Goal: Task Accomplishment & Management: Manage account settings

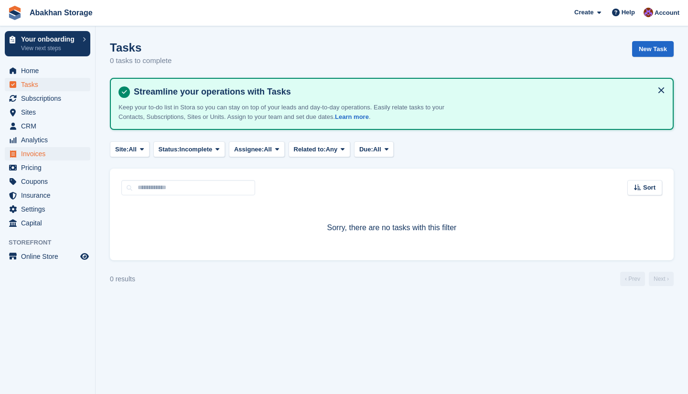
click at [45, 154] on span "Invoices" at bounding box center [49, 153] width 57 height 13
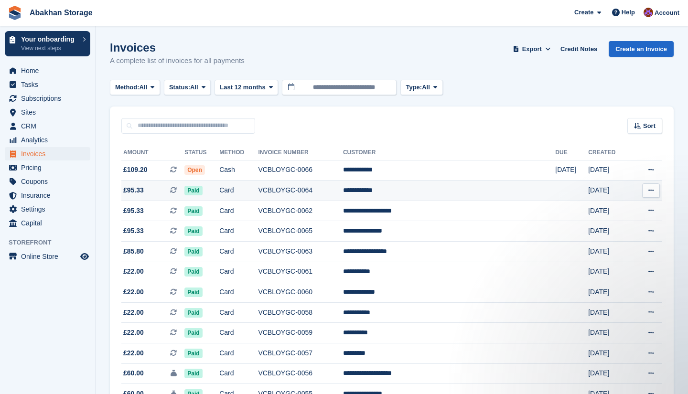
click at [323, 188] on td "VCBLOYGC-0064" at bounding box center [300, 191] width 85 height 21
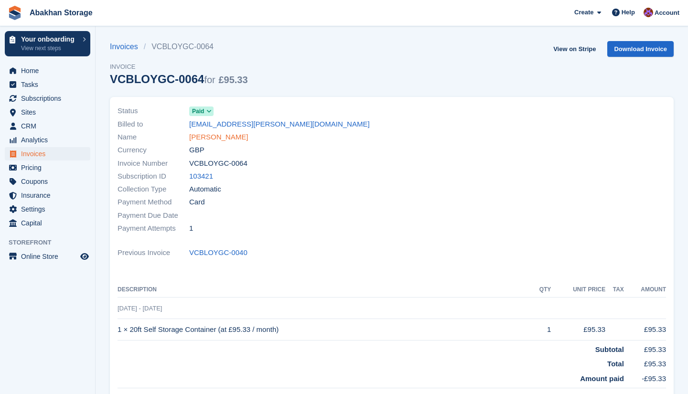
click at [230, 139] on link "[PERSON_NAME]" at bounding box center [218, 137] width 59 height 11
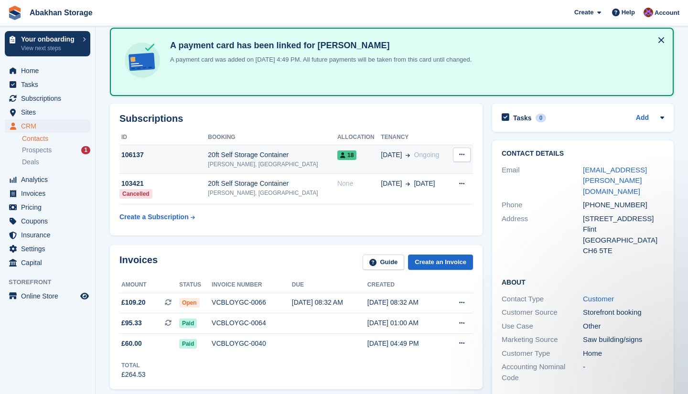
click at [406, 156] on icon at bounding box center [408, 155] width 4 height 5
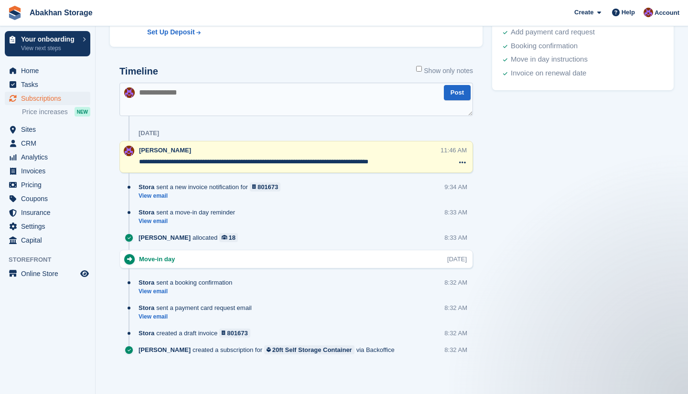
scroll to position [455, 0]
click at [238, 110] on textarea at bounding box center [296, 99] width 354 height 33
type textarea "**********"
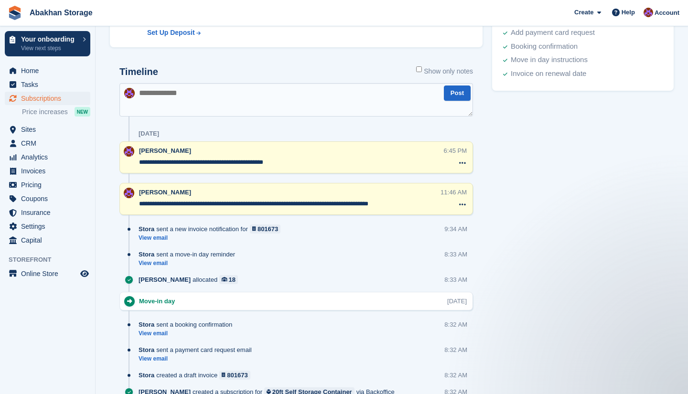
click at [51, 98] on span "Subscriptions" at bounding box center [49, 98] width 57 height 13
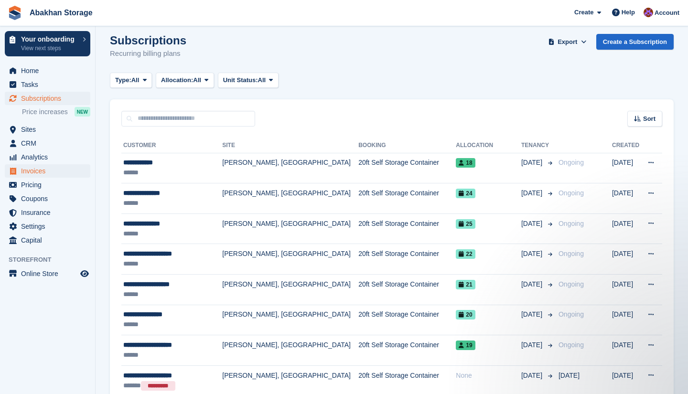
click at [46, 168] on span "Invoices" at bounding box center [49, 170] width 57 height 13
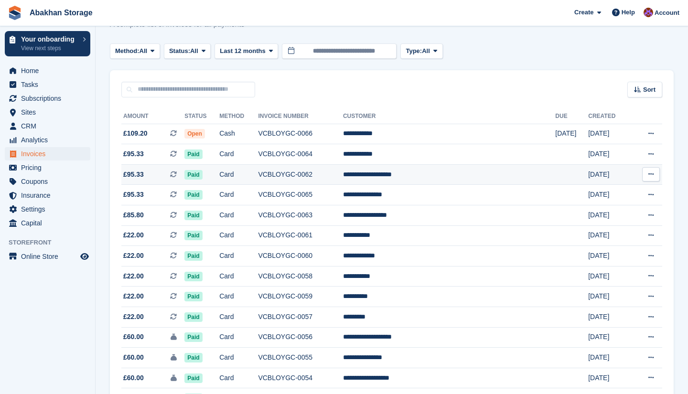
scroll to position [39, 0]
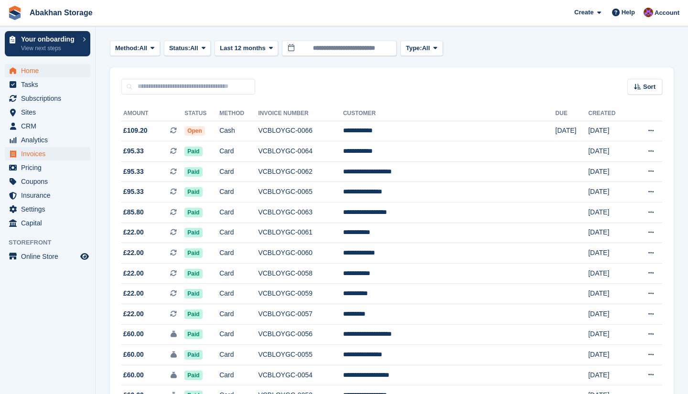
click at [48, 69] on span "Home" at bounding box center [49, 70] width 57 height 13
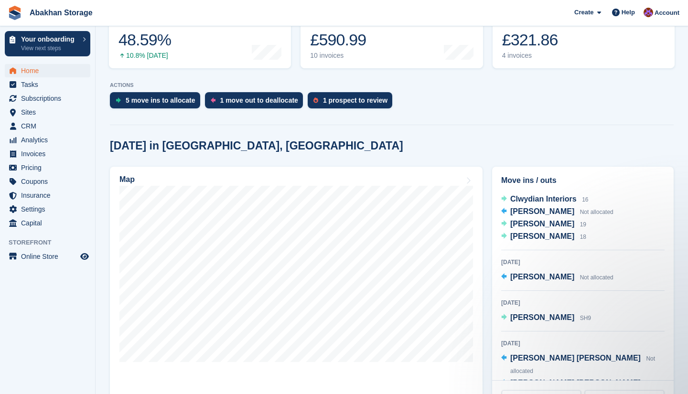
scroll to position [52, 0]
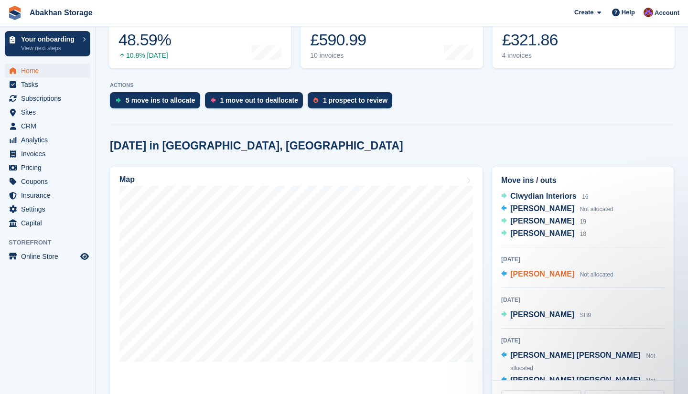
click at [574, 277] on span "Andrew Mulcock-Nolan" at bounding box center [542, 274] width 64 height 8
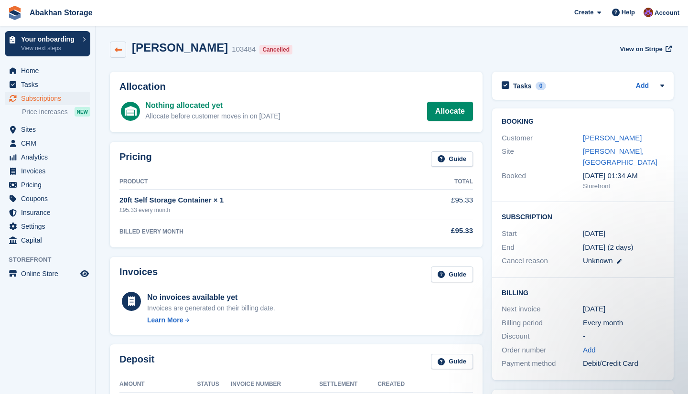
click at [121, 54] on link at bounding box center [118, 50] width 16 height 16
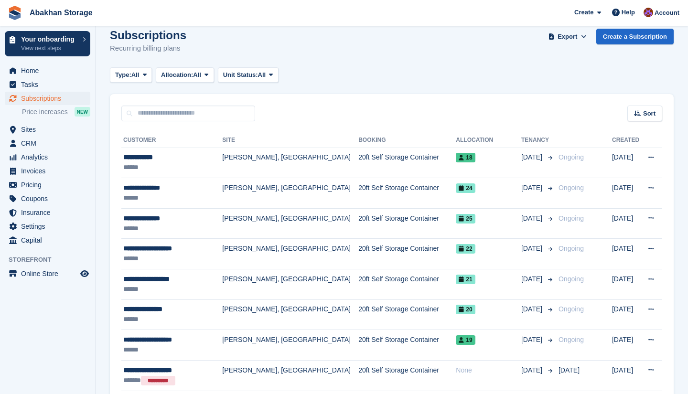
scroll to position [14, 0]
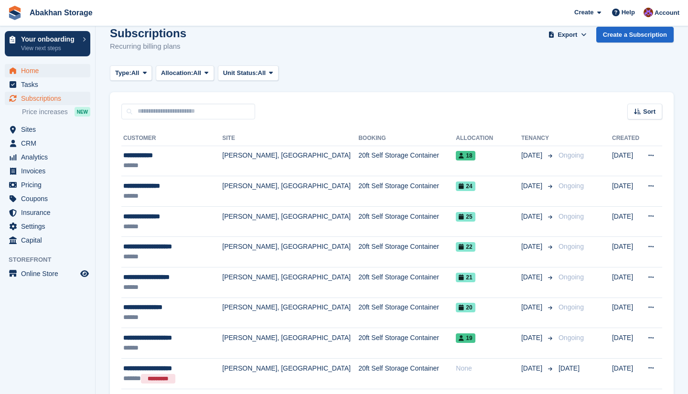
click at [44, 73] on span "Home" at bounding box center [49, 70] width 57 height 13
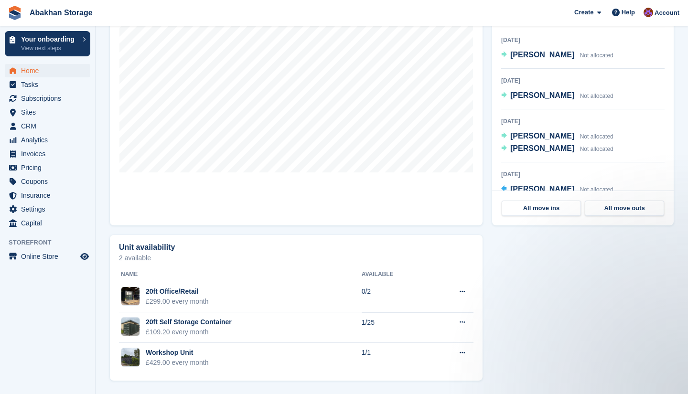
scroll to position [412, 0]
click at [550, 198] on span "[PERSON_NAME]" at bounding box center [542, 202] width 64 height 8
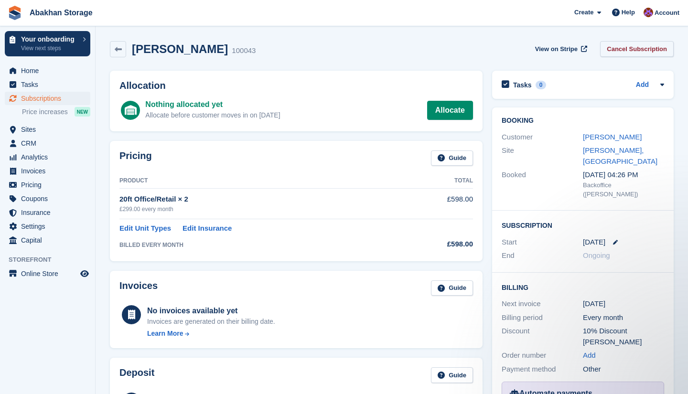
click at [624, 51] on link "Cancel Subscription" at bounding box center [637, 49] width 74 height 16
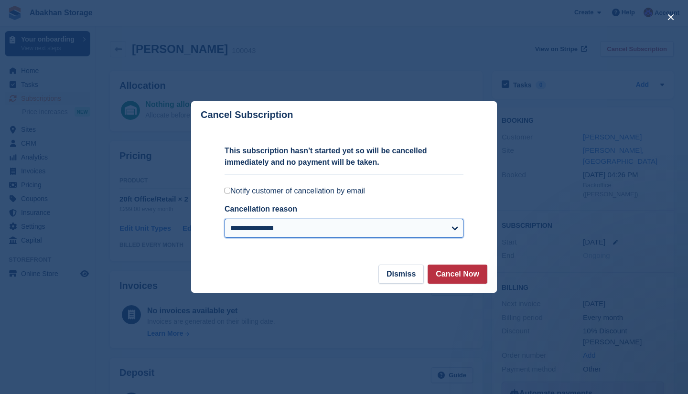
select select "**********"
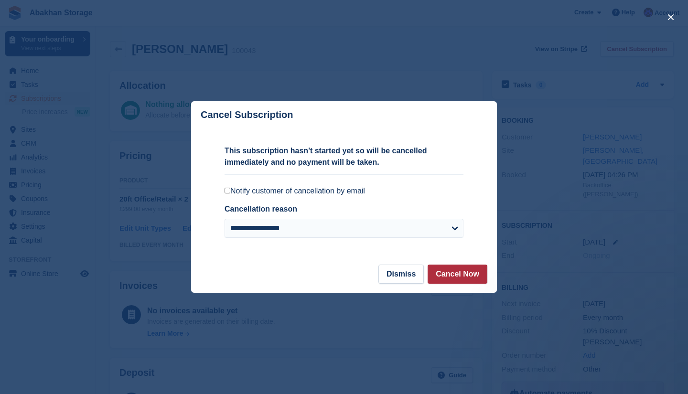
click at [466, 277] on button "Cancel Now" at bounding box center [458, 274] width 60 height 19
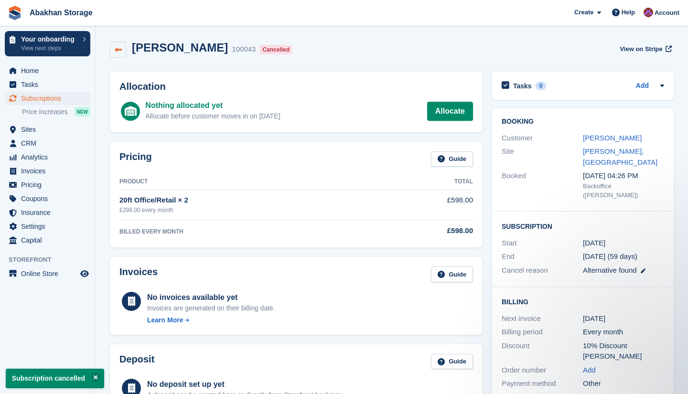
click at [121, 50] on icon at bounding box center [118, 49] width 7 height 7
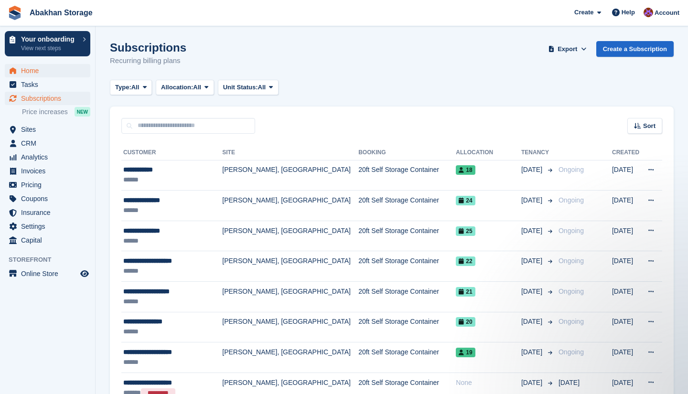
click at [39, 73] on span "Home" at bounding box center [49, 70] width 57 height 13
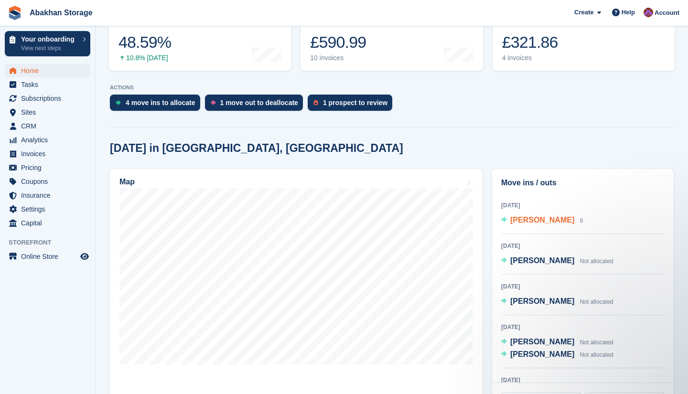
scroll to position [403, 0]
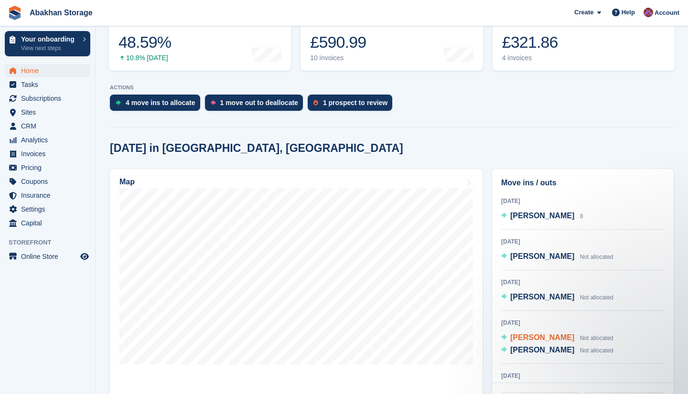
click at [557, 333] on span "[PERSON_NAME]" at bounding box center [542, 337] width 64 height 8
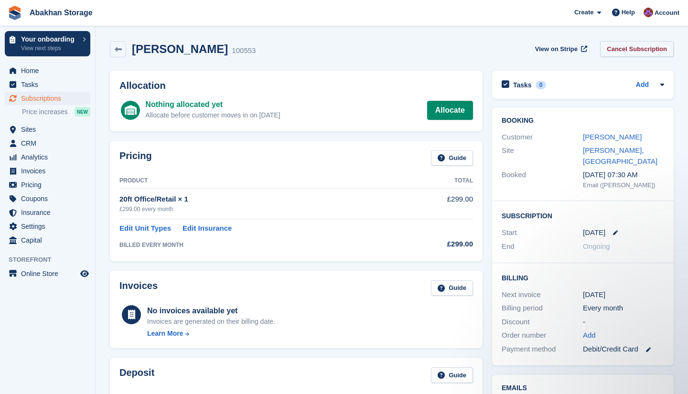
click at [649, 45] on link "Cancel Subscription" at bounding box center [637, 49] width 74 height 16
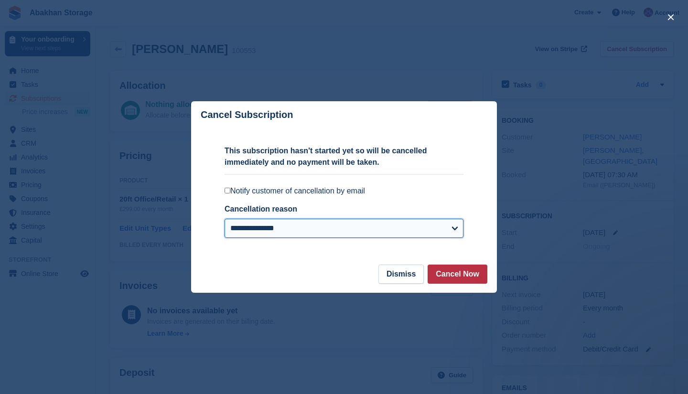
select select "**********"
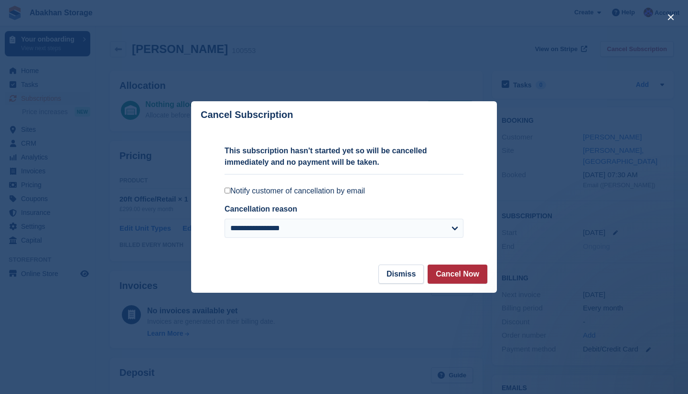
click at [445, 275] on button "Cancel Now" at bounding box center [458, 274] width 60 height 19
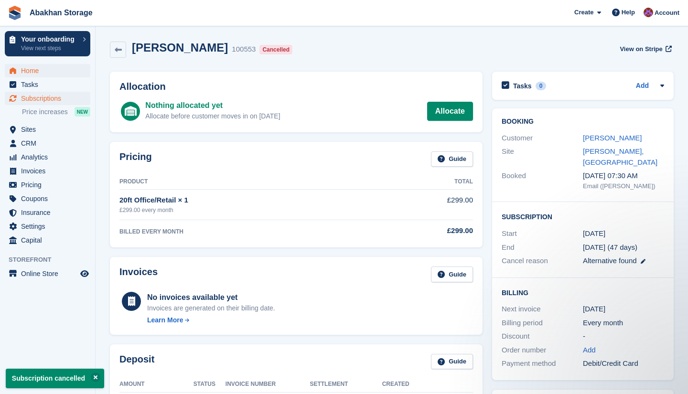
click at [53, 68] on span "Home" at bounding box center [49, 70] width 57 height 13
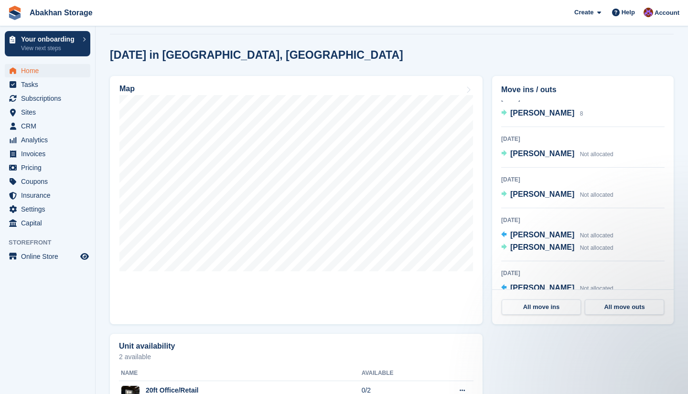
scroll to position [412, 0]
click at [534, 244] on span "[PERSON_NAME]" at bounding box center [542, 248] width 64 height 8
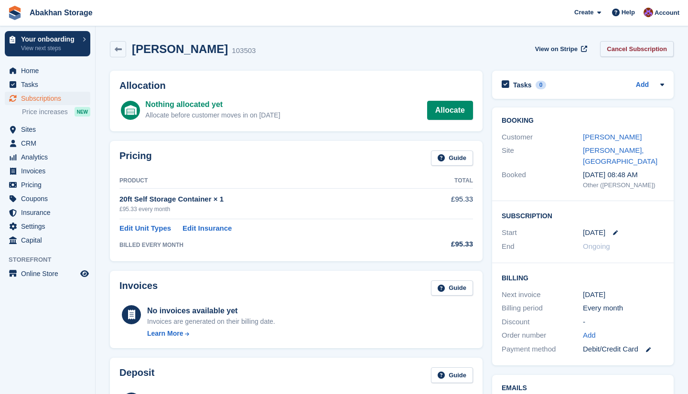
click at [622, 47] on link "Cancel Subscription" at bounding box center [637, 49] width 74 height 16
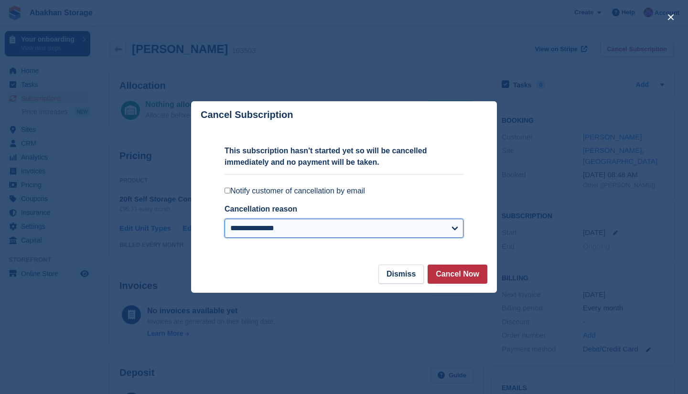
select select "**********"
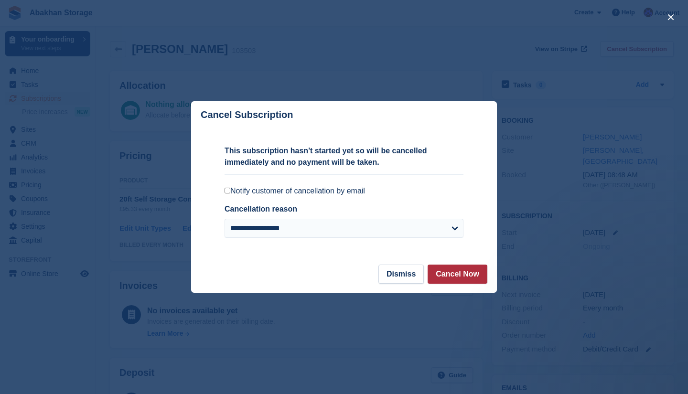
click at [439, 272] on button "Cancel Now" at bounding box center [458, 274] width 60 height 19
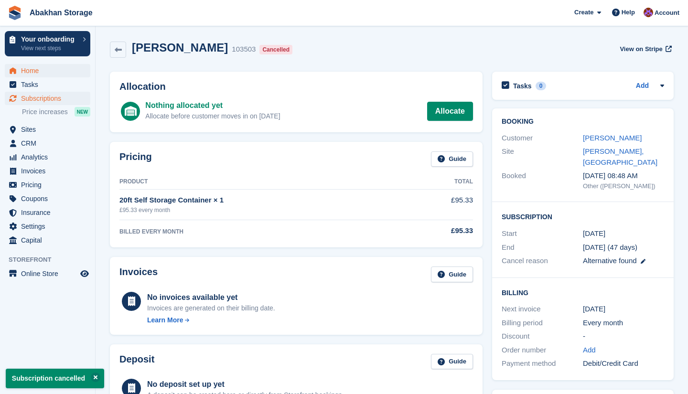
click at [41, 74] on span "Home" at bounding box center [49, 70] width 57 height 13
